Goal: Information Seeking & Learning: Find specific fact

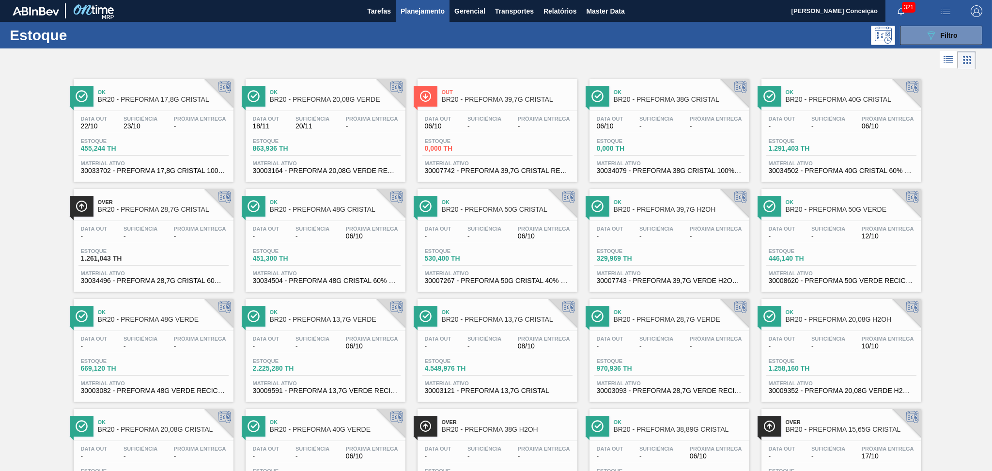
scroll to position [172, 0]
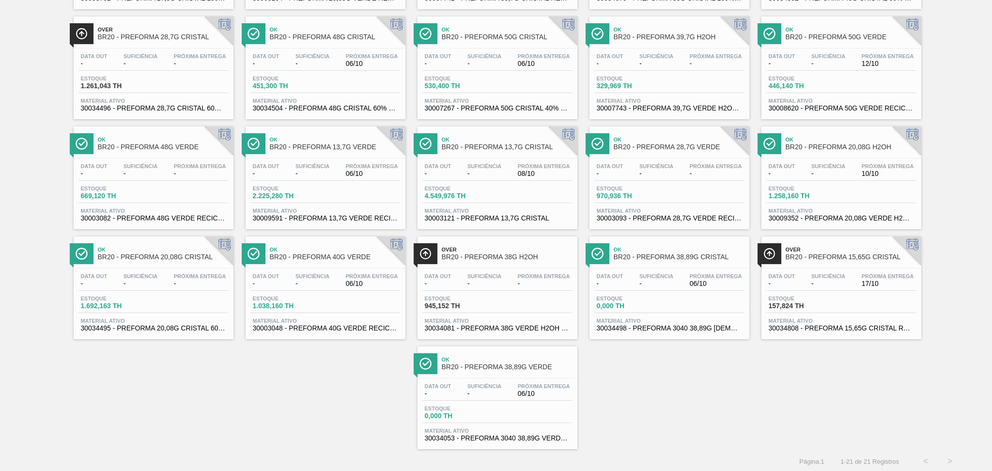
click at [273, 410] on div "Ok BR20 - PREFORMA 17,8G CRISTAL Data [DATE] Suficiência 23/10 Próxima Entrega …" at bounding box center [496, 174] width 992 height 550
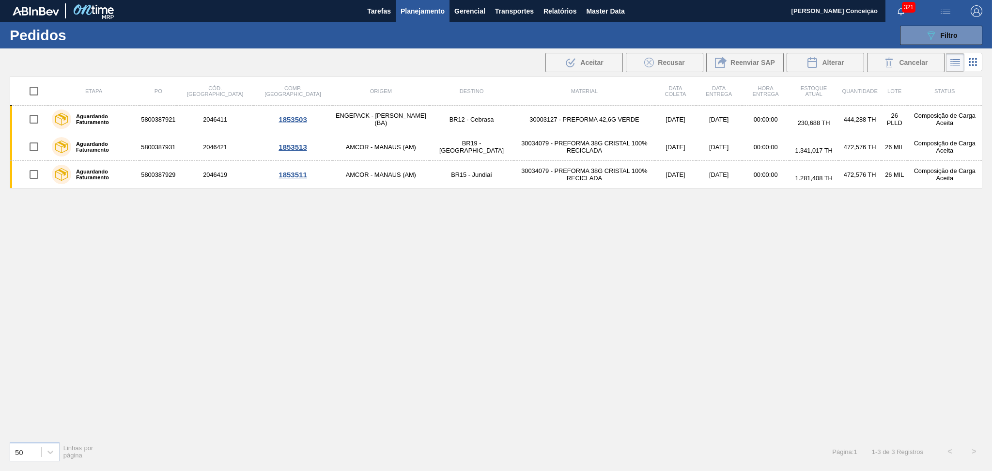
click at [505, 296] on div "Etapa PO Cód. Pedido Comp. Carga Origem Destino Material Data coleta Data Entre…" at bounding box center [496, 255] width 972 height 357
click at [498, 238] on div "Etapa PO Cód. Pedido Comp. Carga Origem Destino Material Data coleta Data Entre…" at bounding box center [496, 255] width 972 height 357
click at [343, 259] on div "Etapa PO Cód. Pedido Comp. Carga Origem Destino Material Data coleta Data Entre…" at bounding box center [496, 255] width 972 height 357
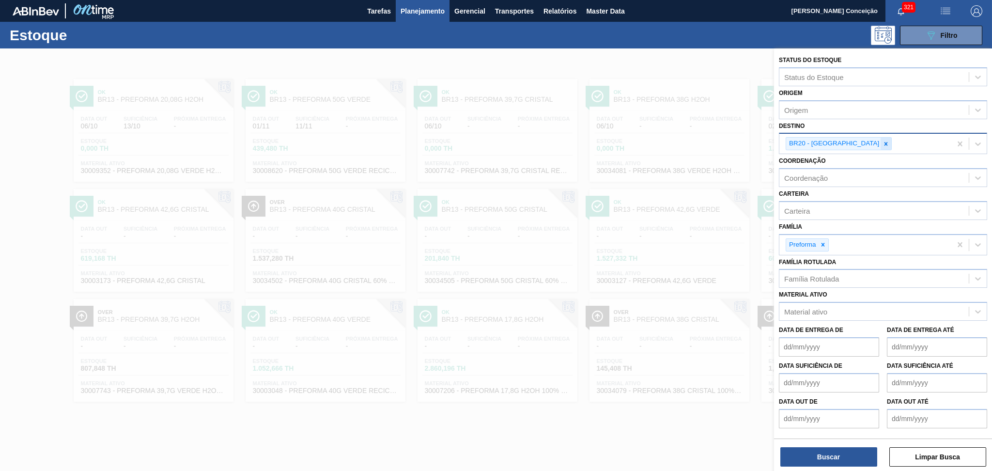
click at [880, 139] on div at bounding box center [885, 144] width 11 height 12
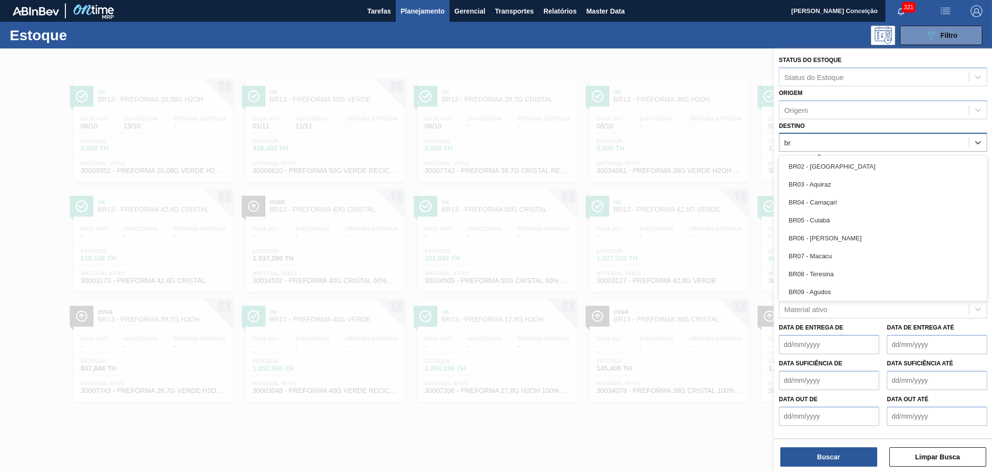
type input "br15"
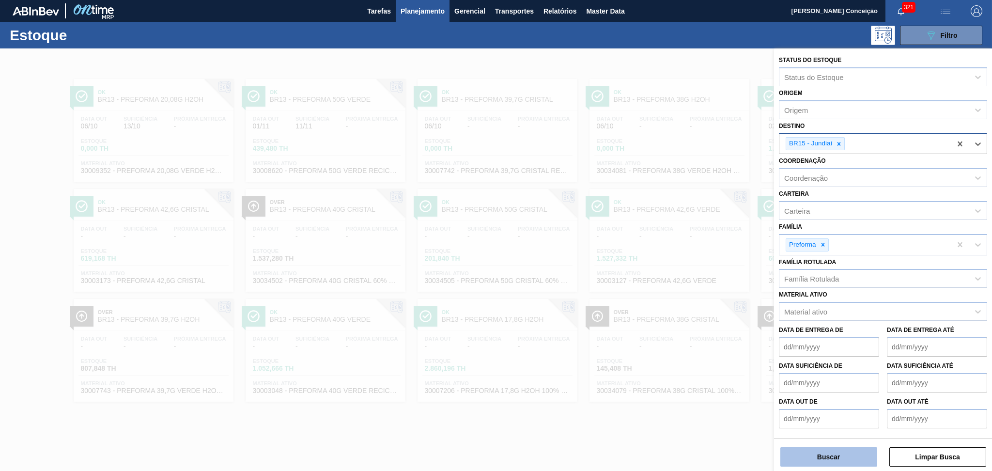
click at [811, 463] on button "Buscar" at bounding box center [828, 456] width 97 height 19
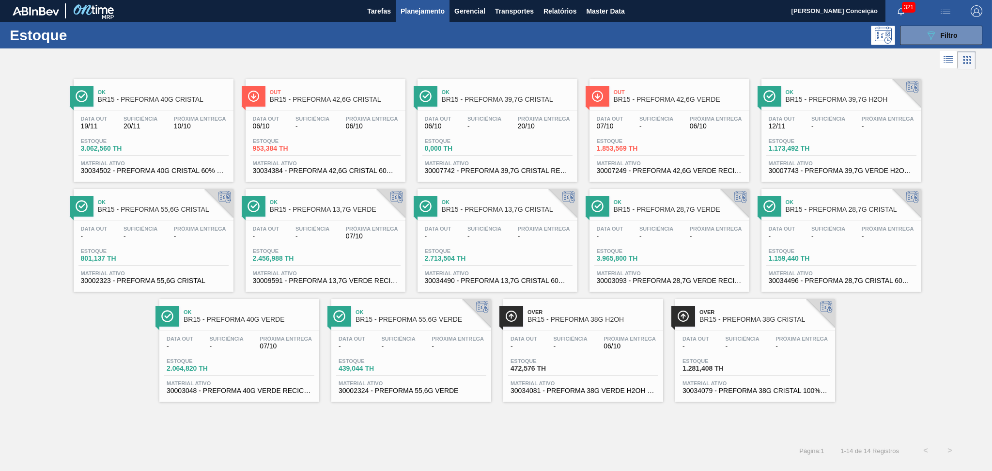
click at [676, 126] on div "Data out 07/10 Suficiência - Próxima Entrega 06/10" at bounding box center [669, 124] width 150 height 17
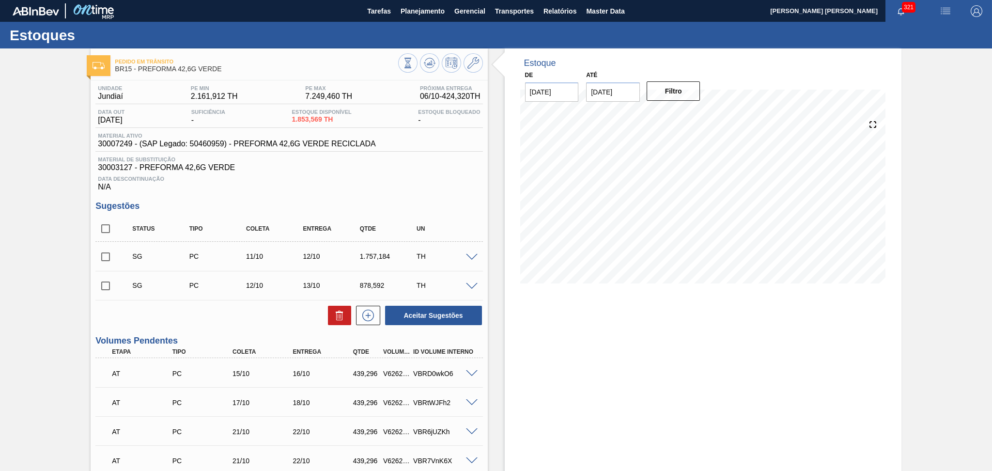
click at [413, 176] on span "Data Descontinuação" at bounding box center [289, 179] width 382 height 6
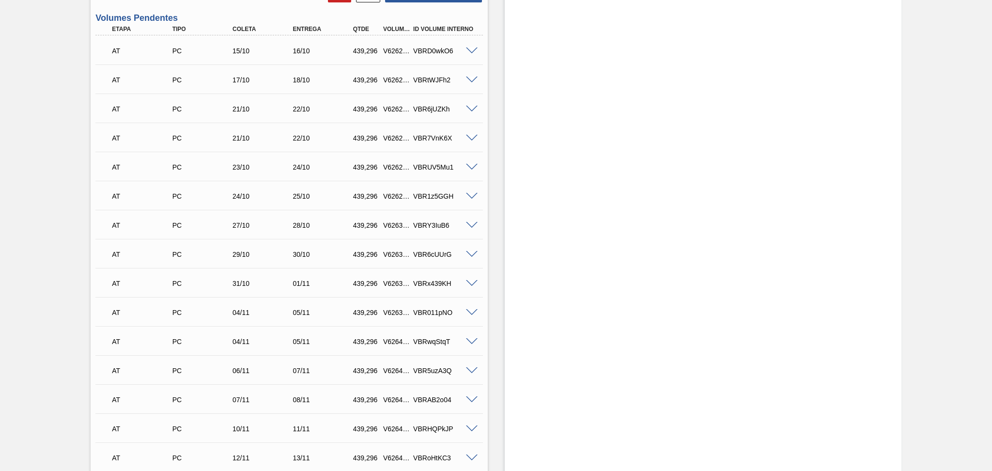
scroll to position [665, 0]
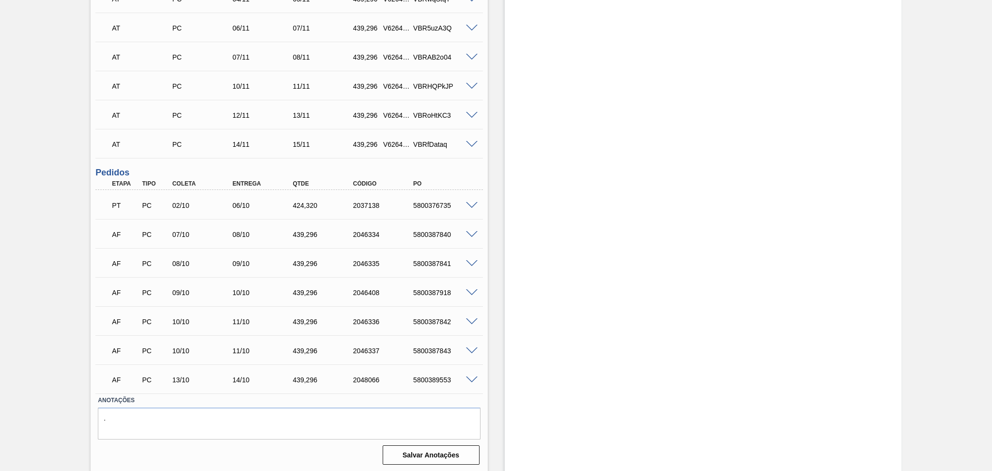
click at [473, 202] on span at bounding box center [472, 205] width 12 height 7
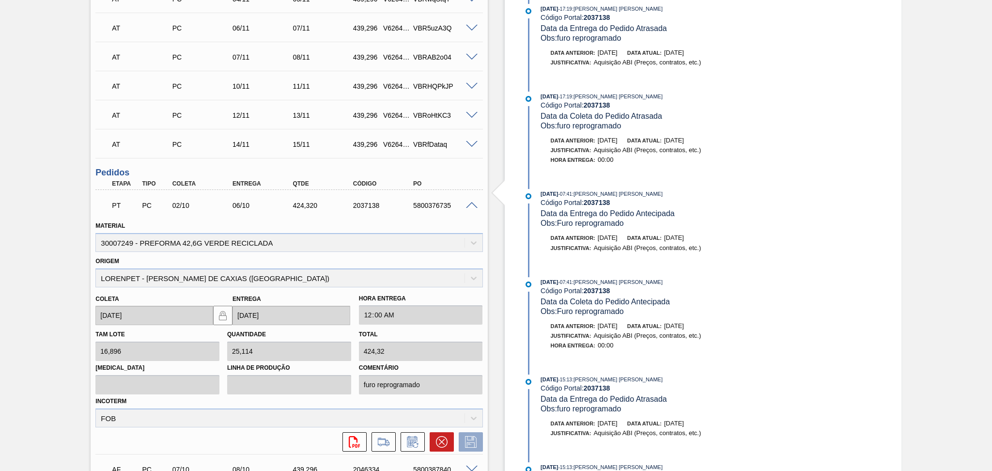
click at [473, 202] on span at bounding box center [472, 205] width 12 height 7
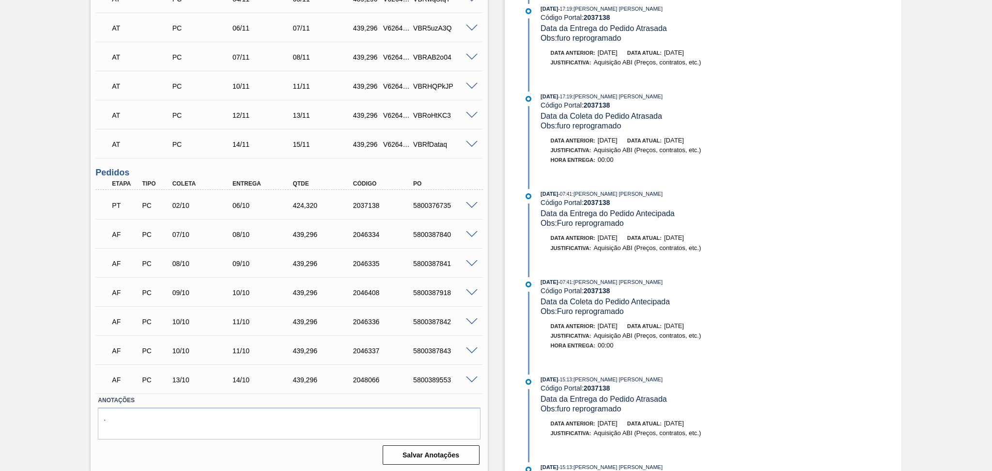
click at [246, 207] on div "06/10" at bounding box center [264, 205] width 68 height 8
click at [469, 204] on span at bounding box center [472, 205] width 12 height 7
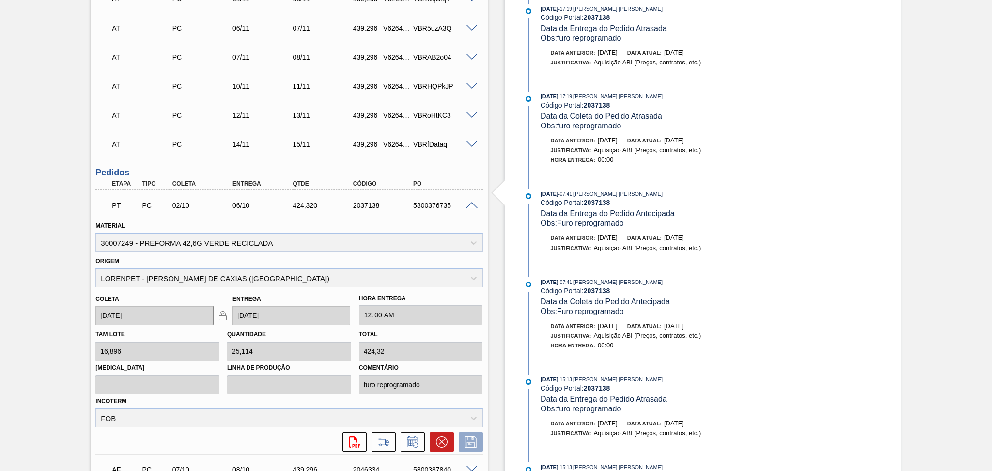
click at [469, 204] on span at bounding box center [472, 205] width 12 height 7
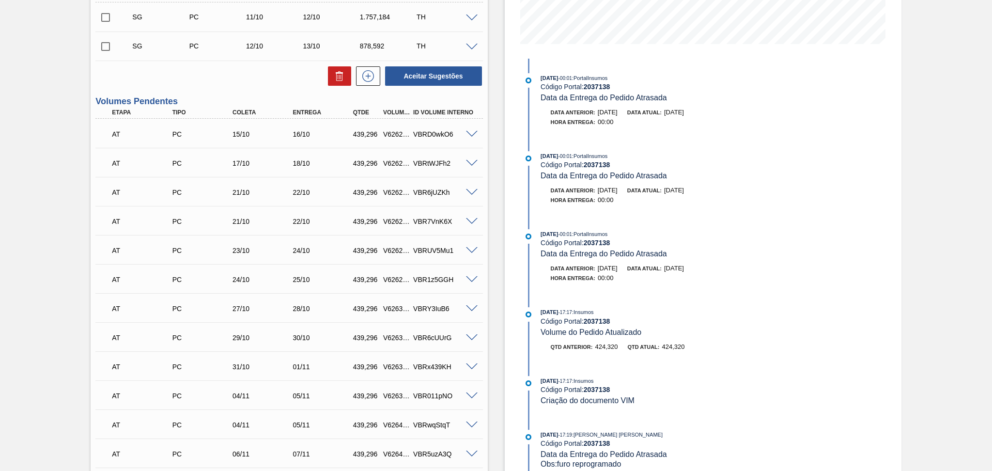
scroll to position [0, 0]
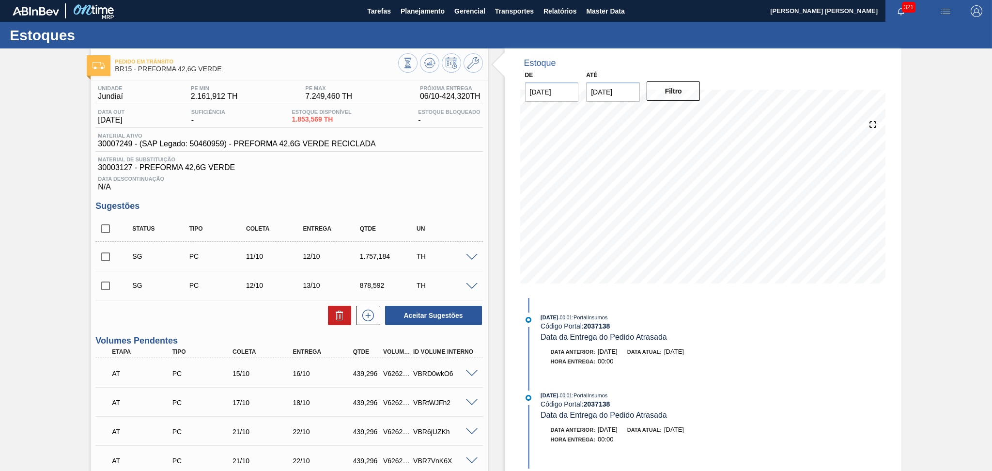
click at [119, 170] on span "30003127 - PREFORMA 42,6G VERDE" at bounding box center [289, 167] width 382 height 9
copy span "30003127"
click at [422, 167] on span "30003127 - PREFORMA 42,6G VERDE" at bounding box center [289, 167] width 382 height 9
click at [375, 171] on span "30003127 - PREFORMA 42,6G VERDE" at bounding box center [289, 167] width 382 height 9
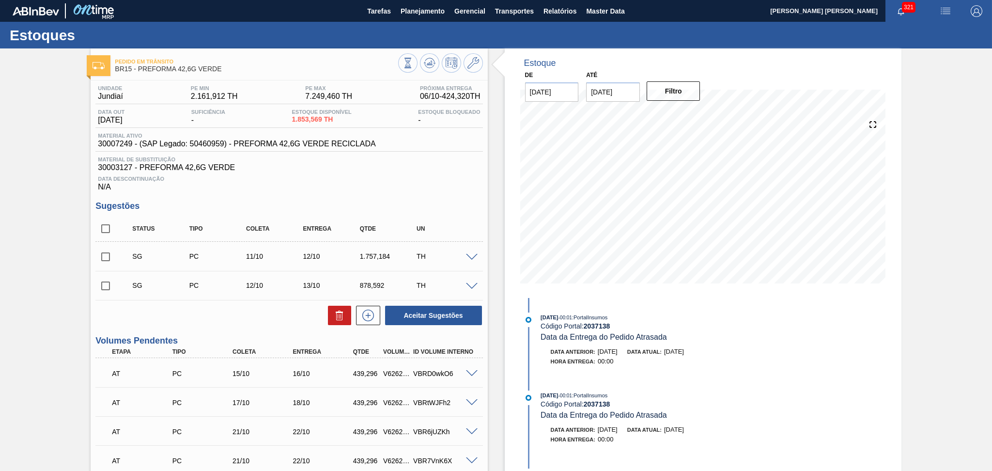
click at [435, 181] on span "Data Descontinuação" at bounding box center [289, 179] width 382 height 6
